Goal: Transaction & Acquisition: Register for event/course

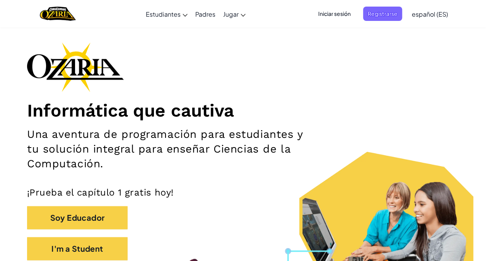
scroll to position [31, 0]
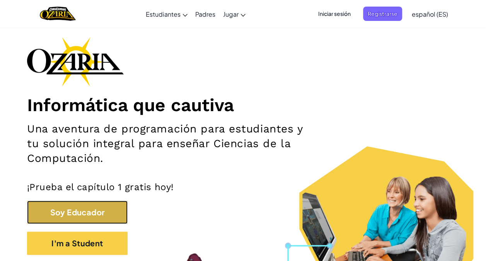
click at [113, 217] on button "Soy Educador" at bounding box center [77, 211] width 101 height 23
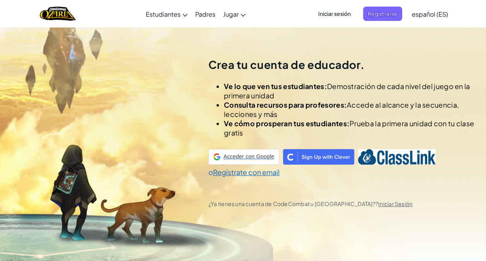
scroll to position [27, 0]
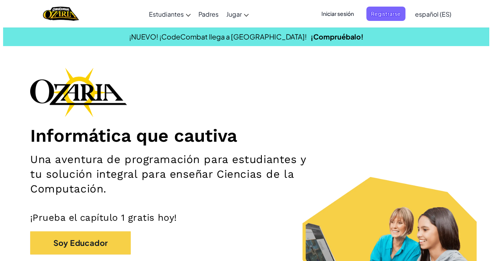
scroll to position [98, 0]
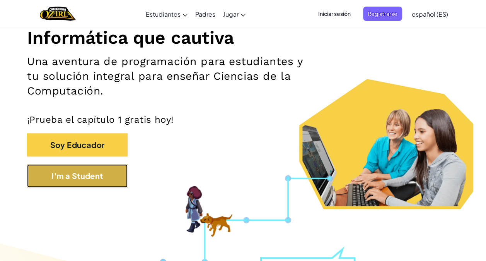
click at [97, 176] on button "I'm a Student" at bounding box center [77, 175] width 101 height 23
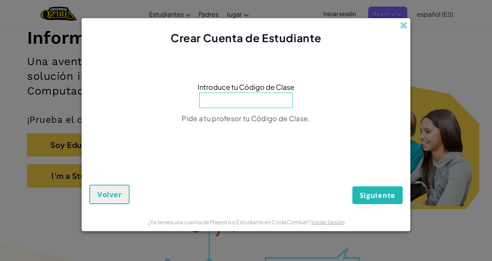
click at [258, 104] on input at bounding box center [246, 99] width 94 height 15
type input "FloorBurnNight"
click at [376, 196] on span "Siguiente" at bounding box center [378, 194] width 36 height 9
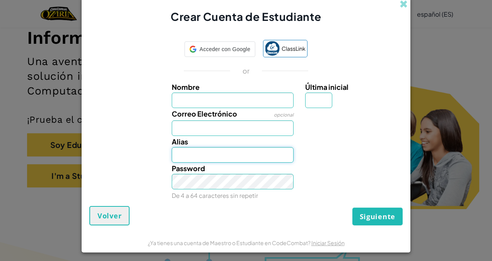
type input "[PERSON_NAME] Lopez09"
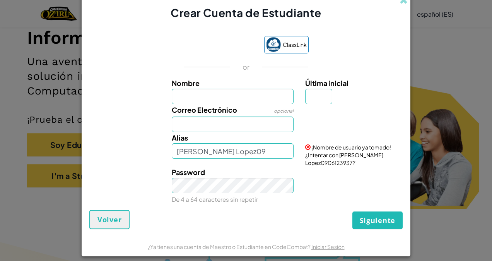
click at [400, 221] on form "ClassLink or Nombre Última inicial Correo Electrónico opcional Alias [PERSON_NA…" at bounding box center [246, 128] width 329 height 216
click at [388, 220] on span "Siguiente" at bounding box center [378, 219] width 36 height 9
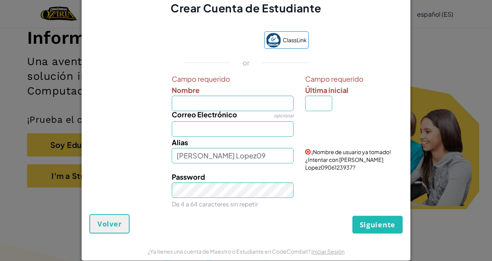
click at [413, 127] on div "Crear Cuenta de Estudiante ClassLink or Campo requerido Nombre Campo requerido …" at bounding box center [246, 130] width 492 height 261
click at [95, 230] on button "Volver" at bounding box center [109, 223] width 40 height 19
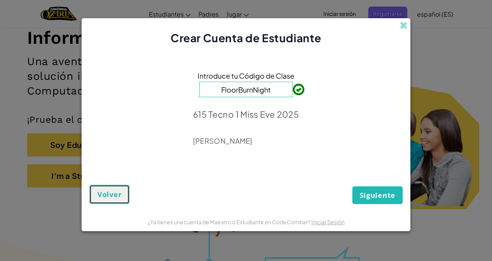
click at [109, 186] on button "Volver" at bounding box center [109, 193] width 40 height 19
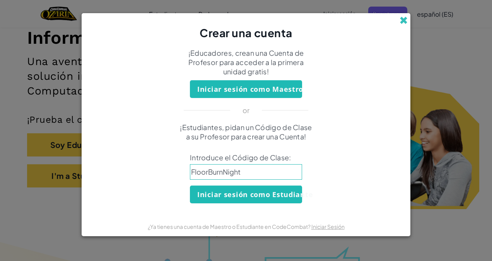
click at [401, 24] on span at bounding box center [403, 20] width 8 height 8
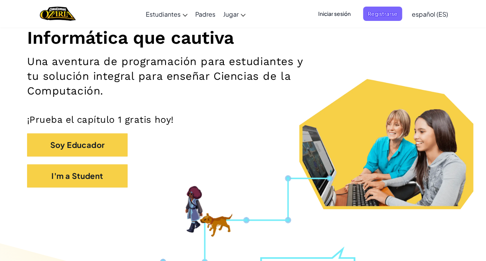
click at [342, 16] on span "Iniciar sesión" at bounding box center [335, 14] width 42 height 14
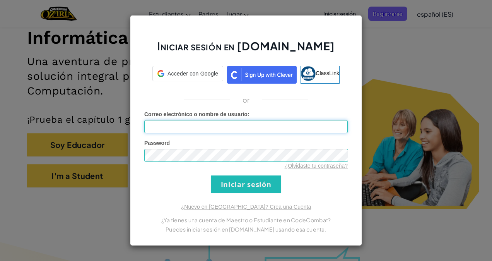
type input "[PERSON_NAME] Lopez09"
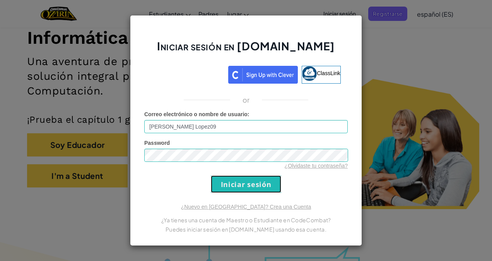
click at [252, 185] on input "Iniciar sesión" at bounding box center [246, 183] width 70 height 17
